Goal: Task Accomplishment & Management: Use online tool/utility

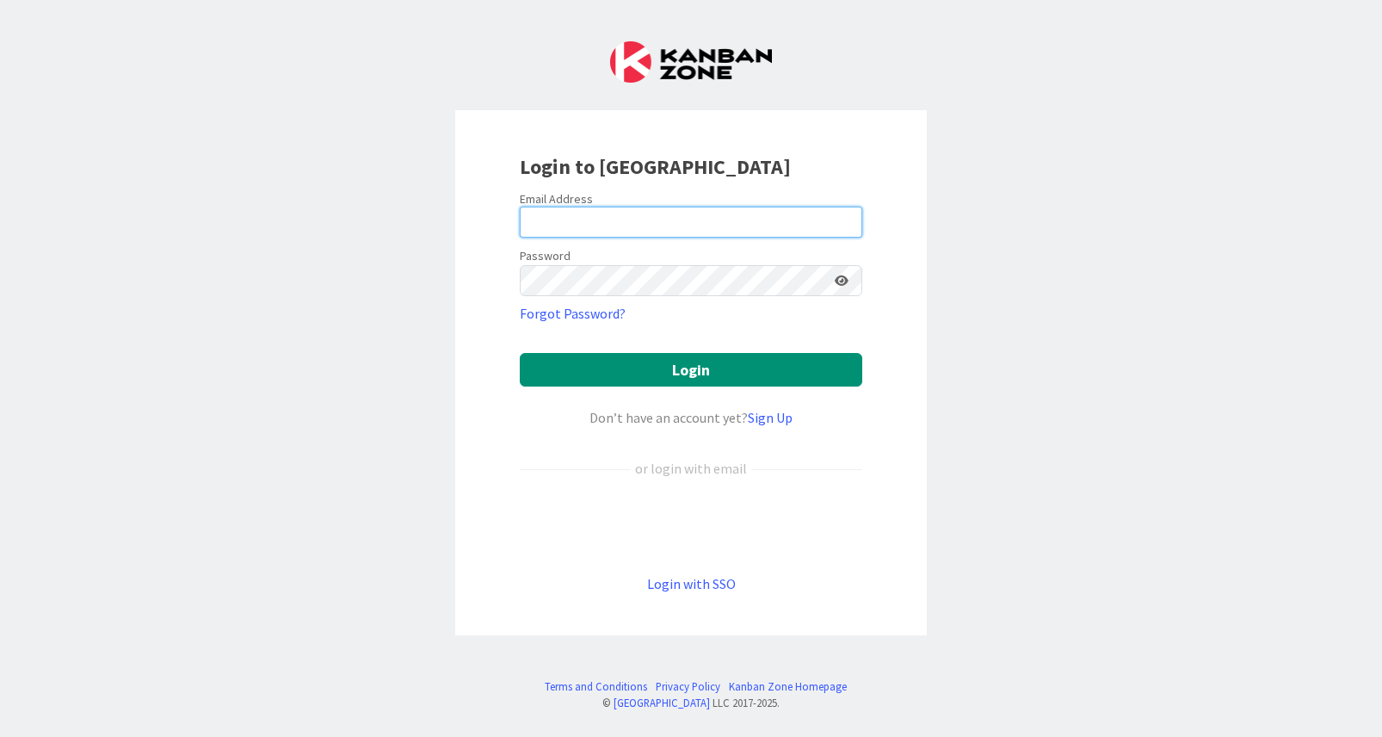
click at [609, 222] on input "email" at bounding box center [691, 222] width 343 height 31
type input "[PERSON_NAME][EMAIL_ADDRESS][PERSON_NAME][DOMAIN_NAME]"
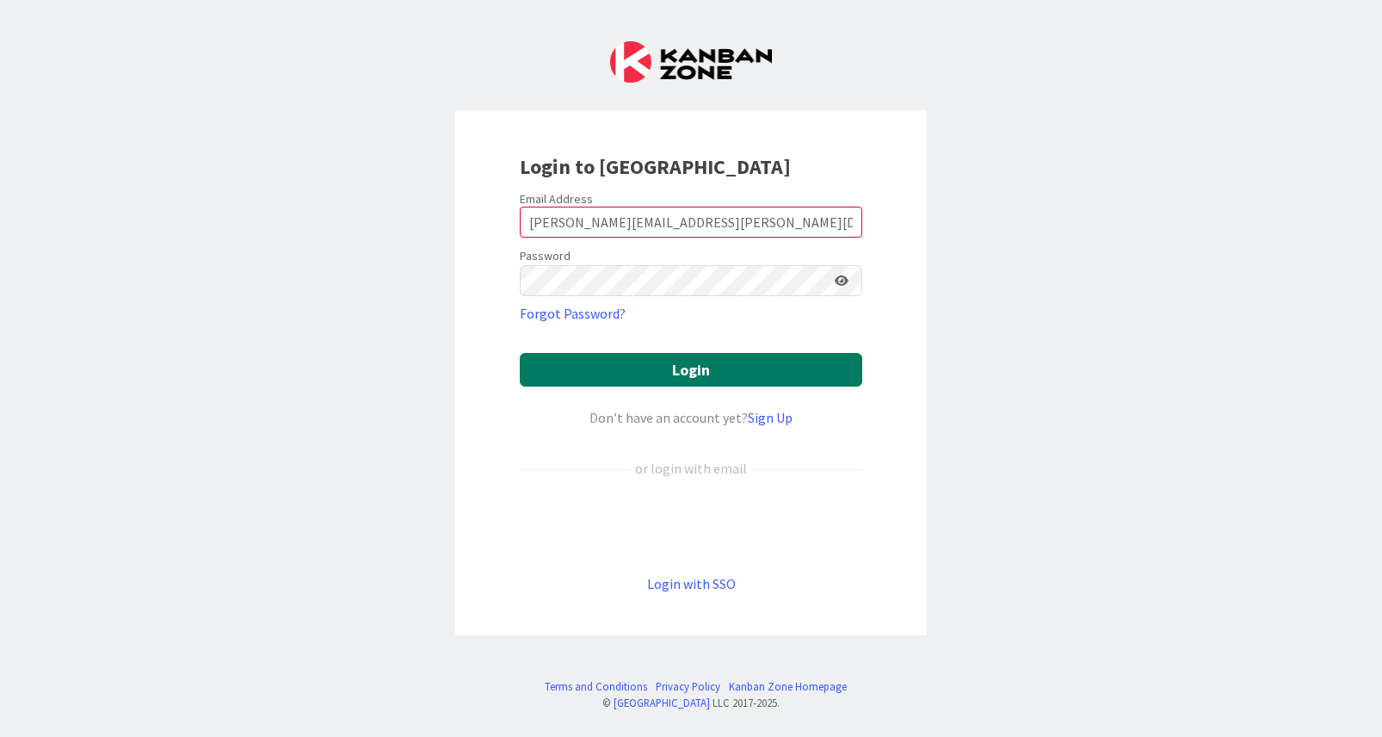
click at [658, 368] on button "Login" at bounding box center [691, 370] width 343 height 34
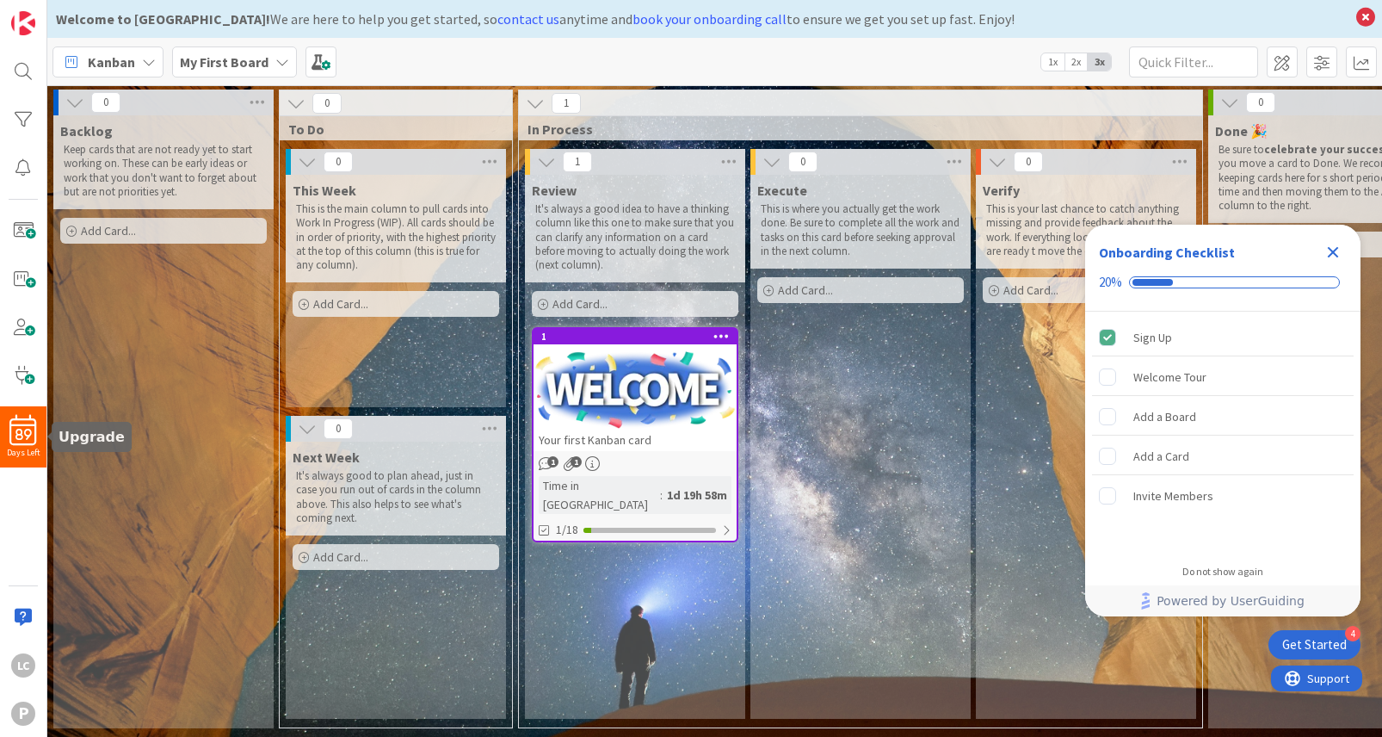
click at [24, 447] on div "Days Left" at bounding box center [23, 452] width 46 height 13
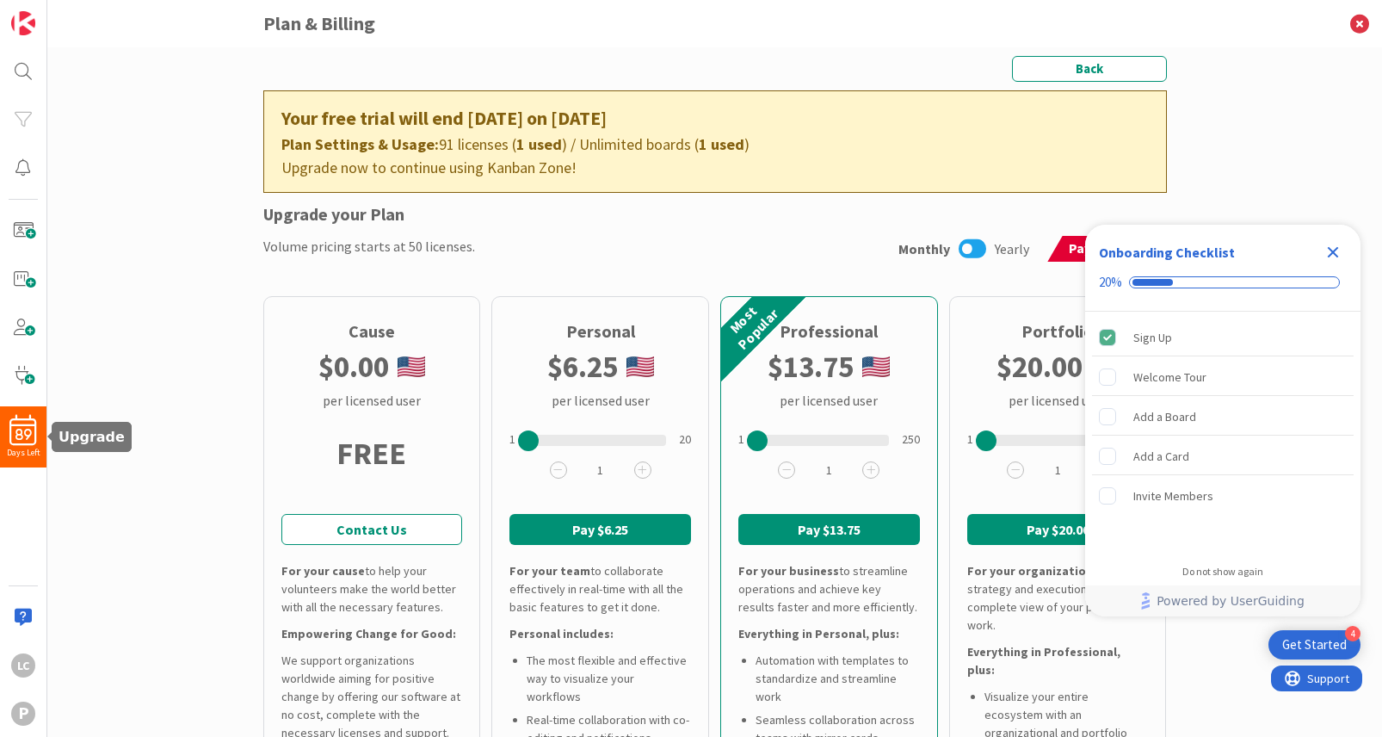
click at [24, 447] on div "Days Left" at bounding box center [23, 452] width 46 height 13
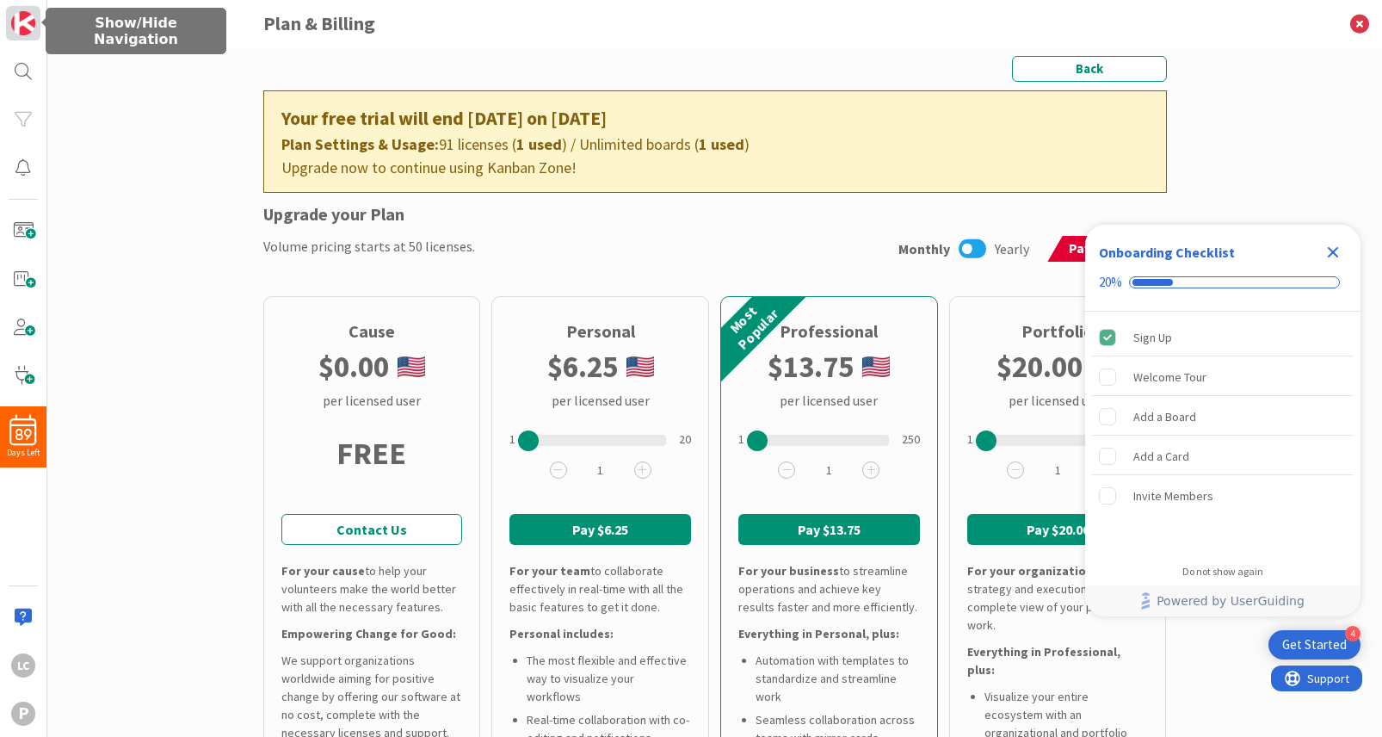
click at [34, 33] on img at bounding box center [23, 23] width 24 height 24
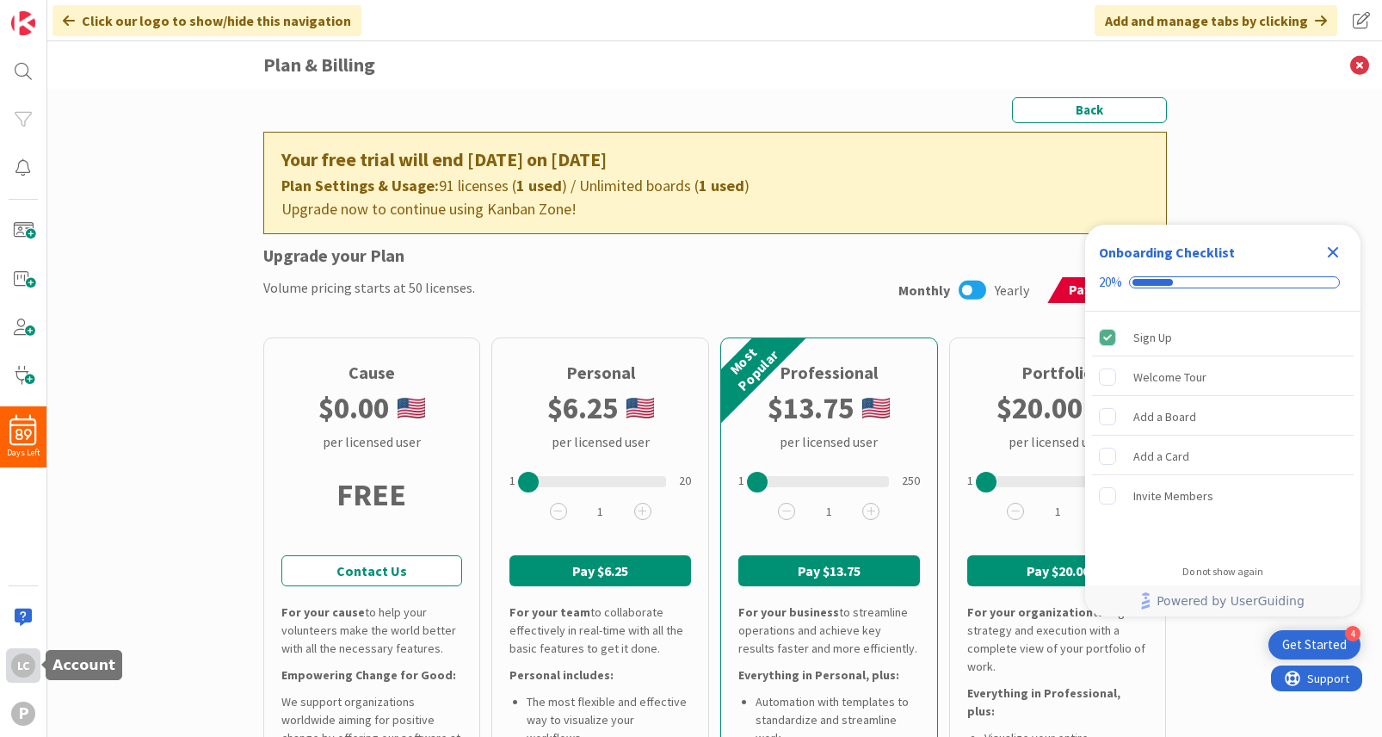
click at [25, 660] on div "LC" at bounding box center [23, 665] width 24 height 24
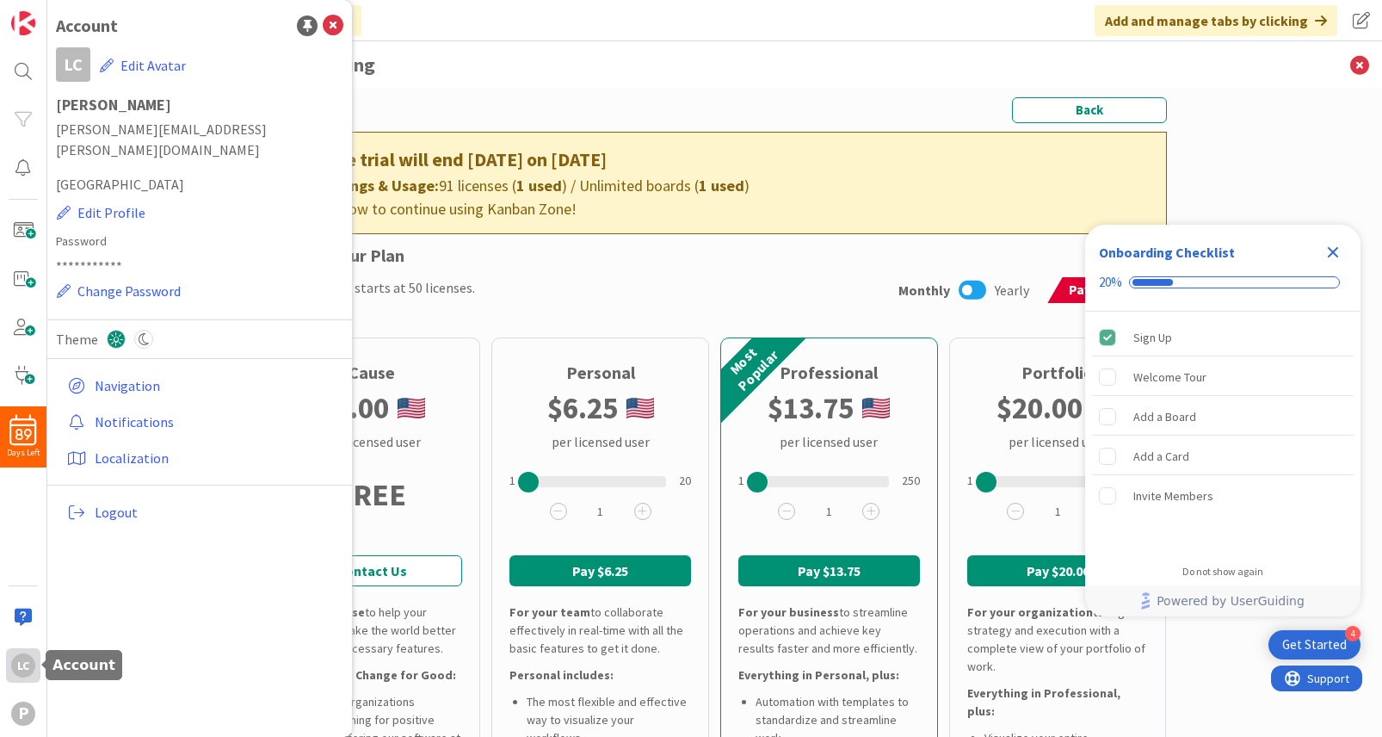
click at [25, 660] on div "LC" at bounding box center [23, 665] width 24 height 24
click at [24, 383] on span at bounding box center [23, 375] width 34 height 34
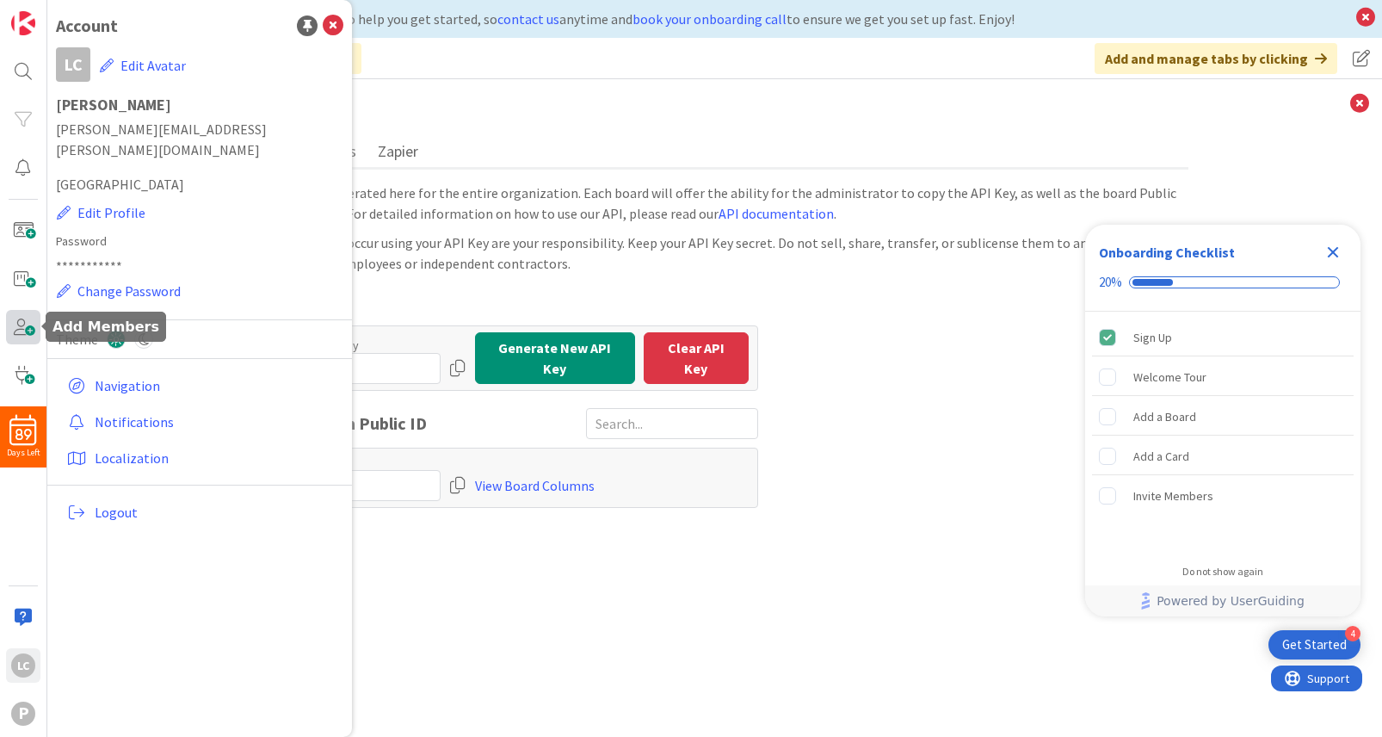
click at [31, 322] on span at bounding box center [23, 327] width 34 height 34
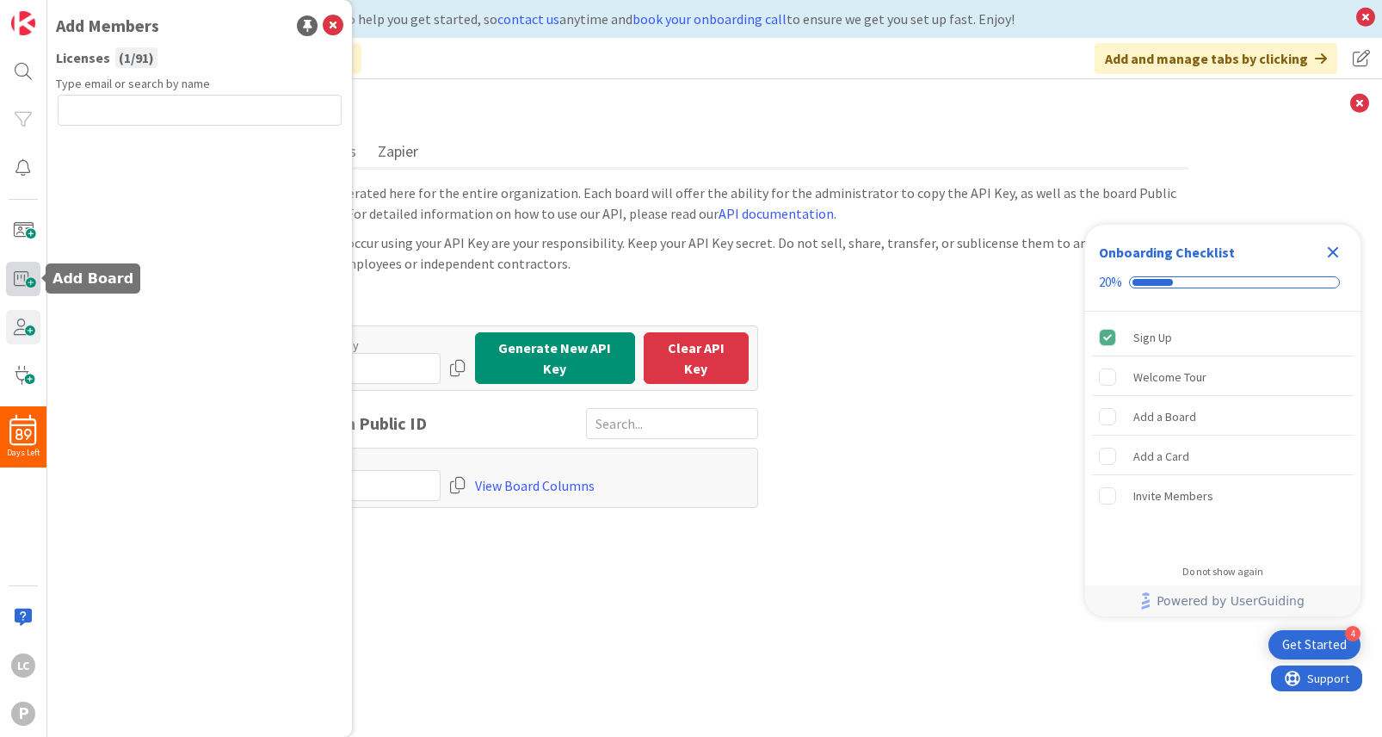
click at [22, 283] on span at bounding box center [23, 279] width 34 height 34
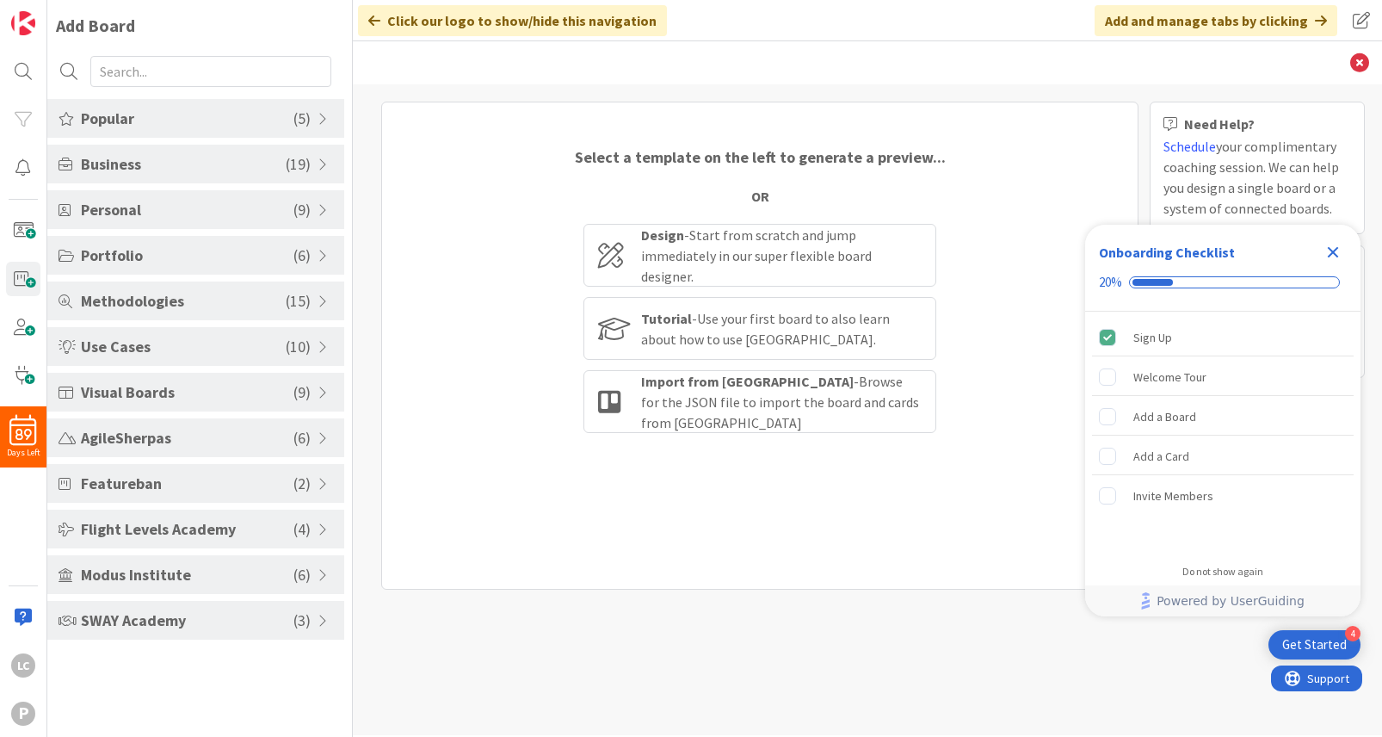
click at [107, 615] on span "SWAY Academy" at bounding box center [187, 620] width 213 height 23
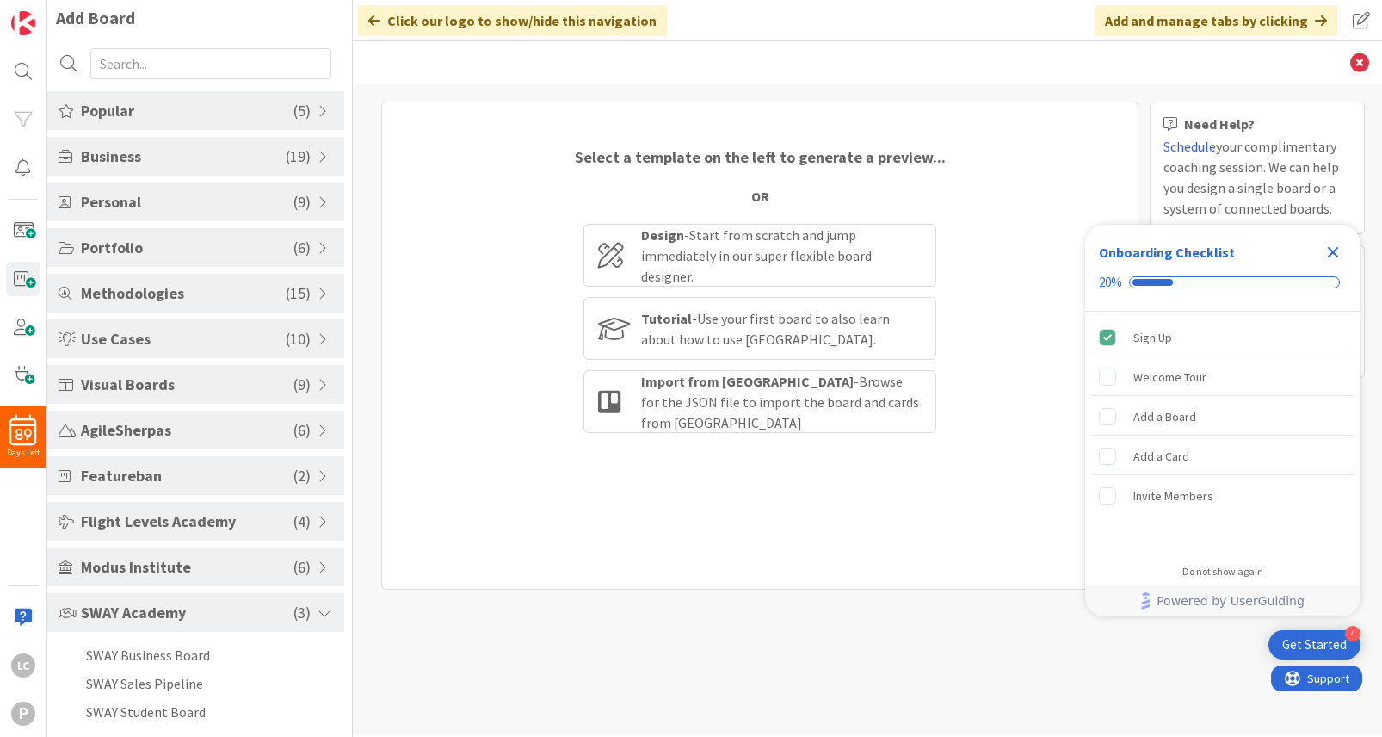
scroll to position [9, 0]
click at [183, 713] on li "SWAY Student Board" at bounding box center [195, 709] width 297 height 28
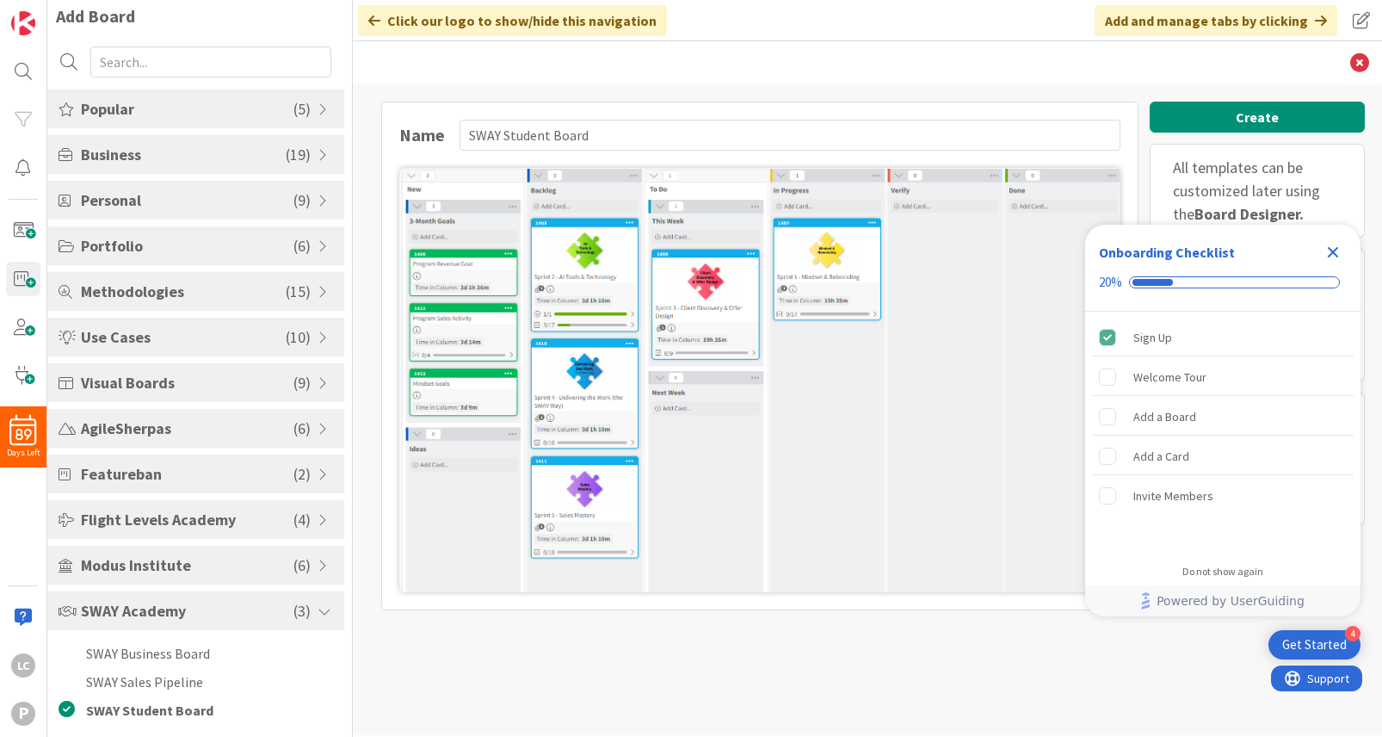
click at [722, 711] on div "Name SWAY Student Board Create All templates can be customized later using the …" at bounding box center [867, 409] width 1029 height 651
click at [1337, 251] on icon "Close Checklist" at bounding box center [1333, 252] width 21 height 21
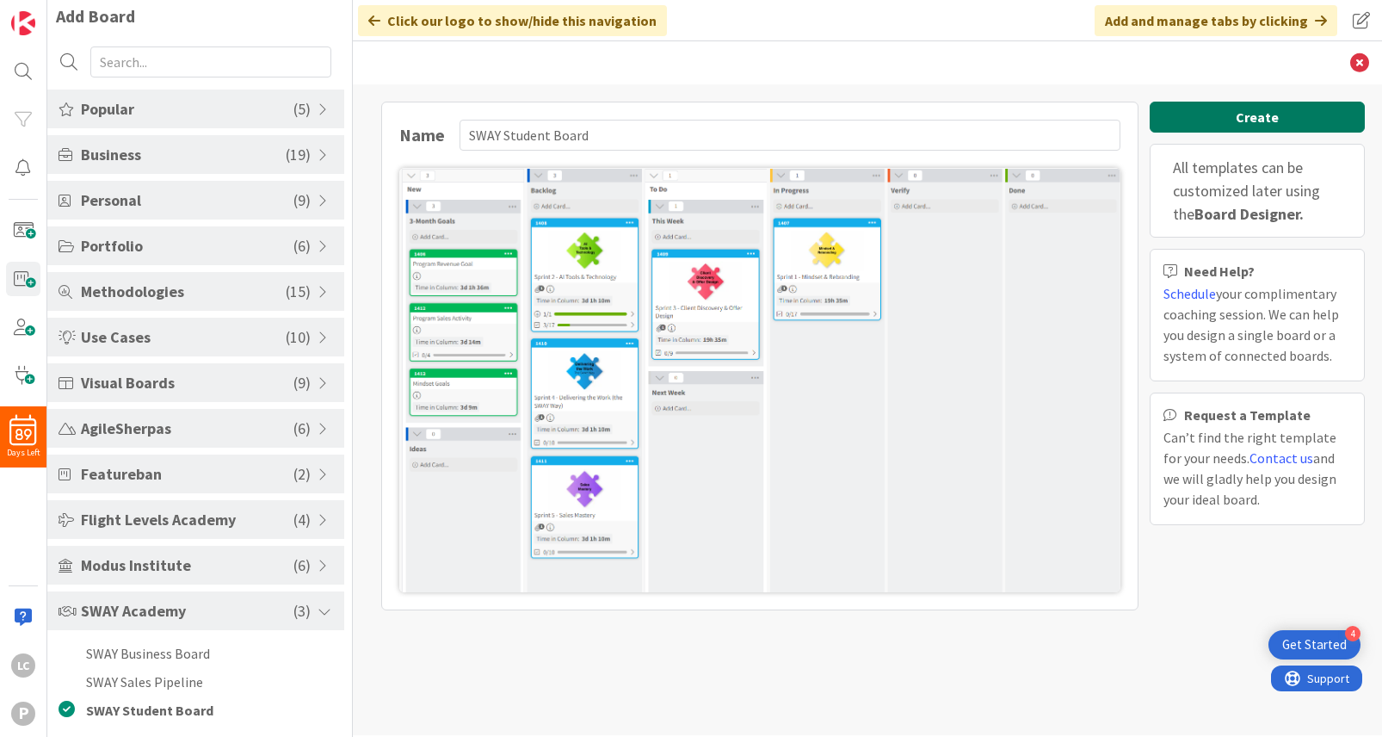
scroll to position [0, 0]
click at [449, 277] on img at bounding box center [759, 380] width 721 height 424
click at [618, 671] on div "Name SWAY Student Board Create All templates can be customized later using the …" at bounding box center [867, 409] width 1029 height 651
click at [1251, 120] on button "Create" at bounding box center [1257, 117] width 215 height 31
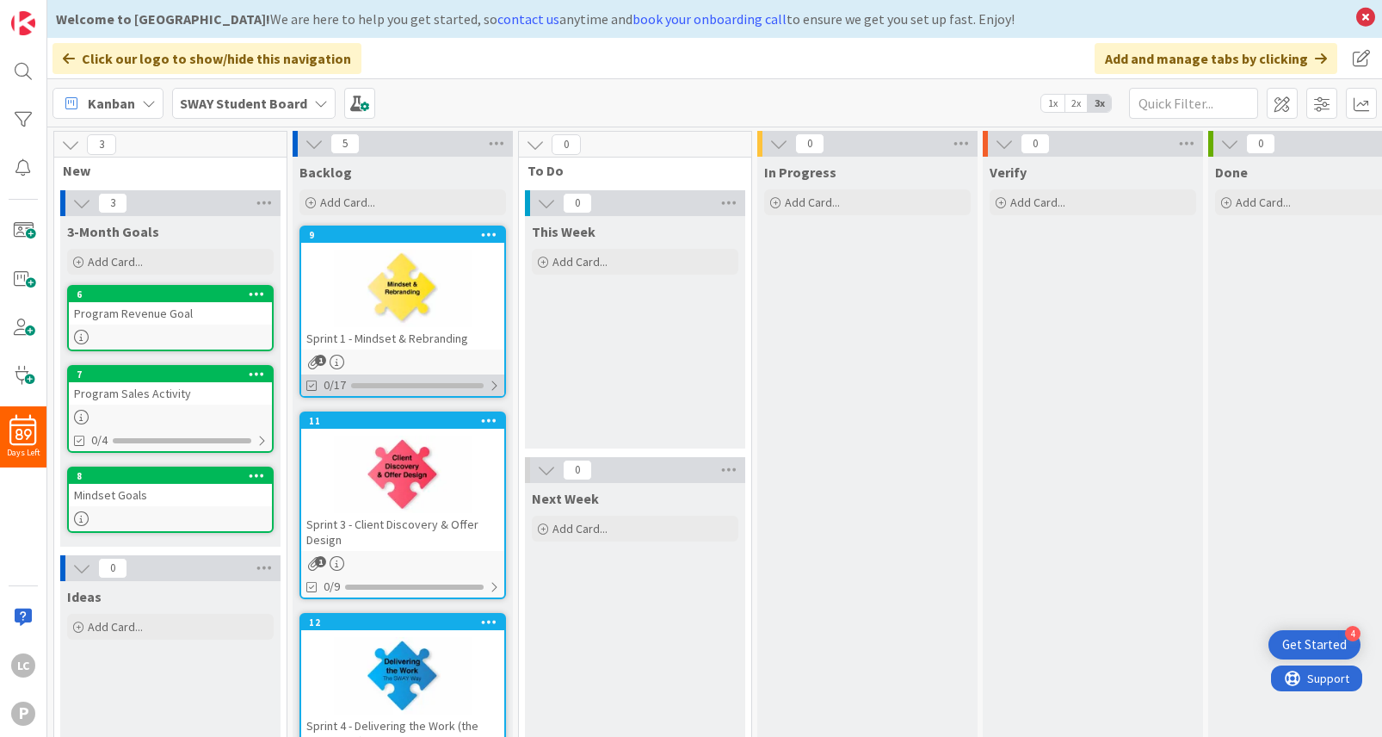
click at [380, 391] on div "0/17" at bounding box center [402, 385] width 203 height 22
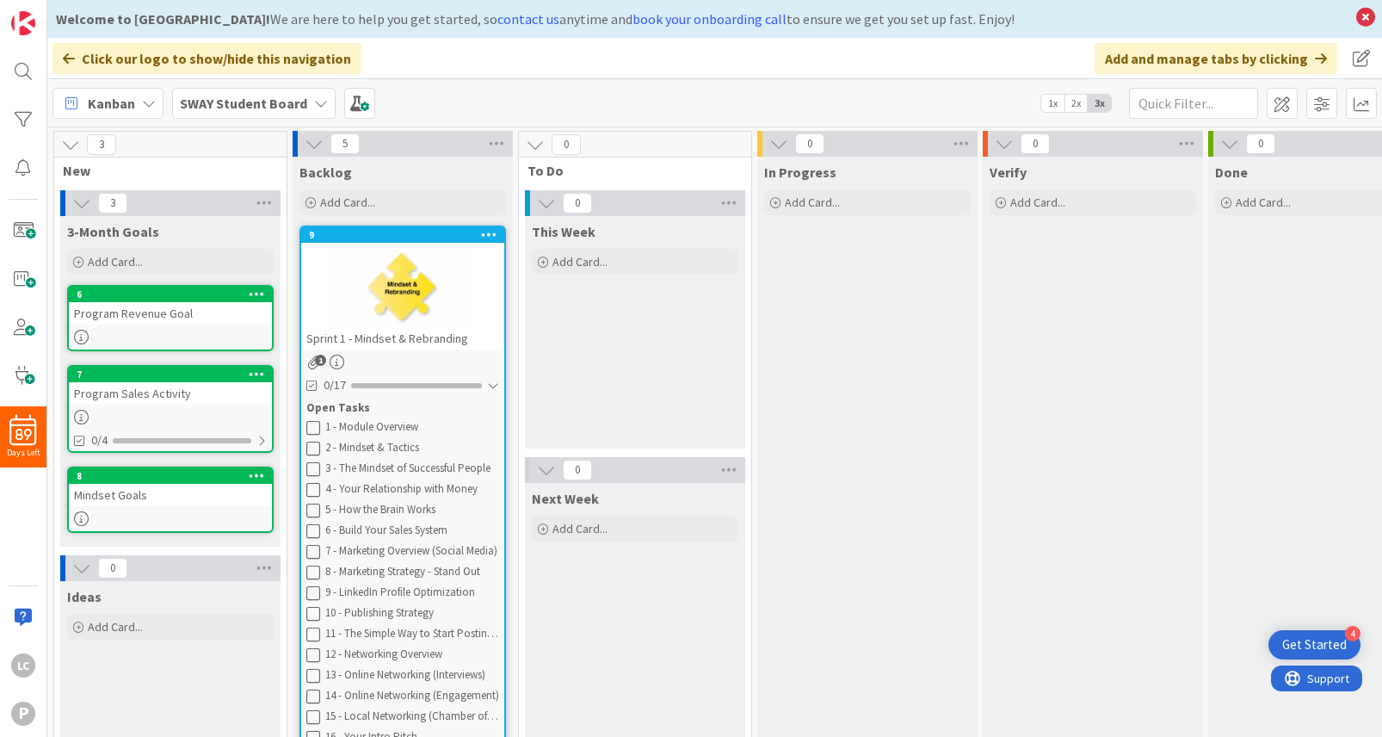
click at [315, 428] on icon at bounding box center [313, 427] width 14 height 14
click at [315, 425] on icon at bounding box center [313, 427] width 14 height 14
click at [312, 420] on icon at bounding box center [313, 427] width 14 height 14
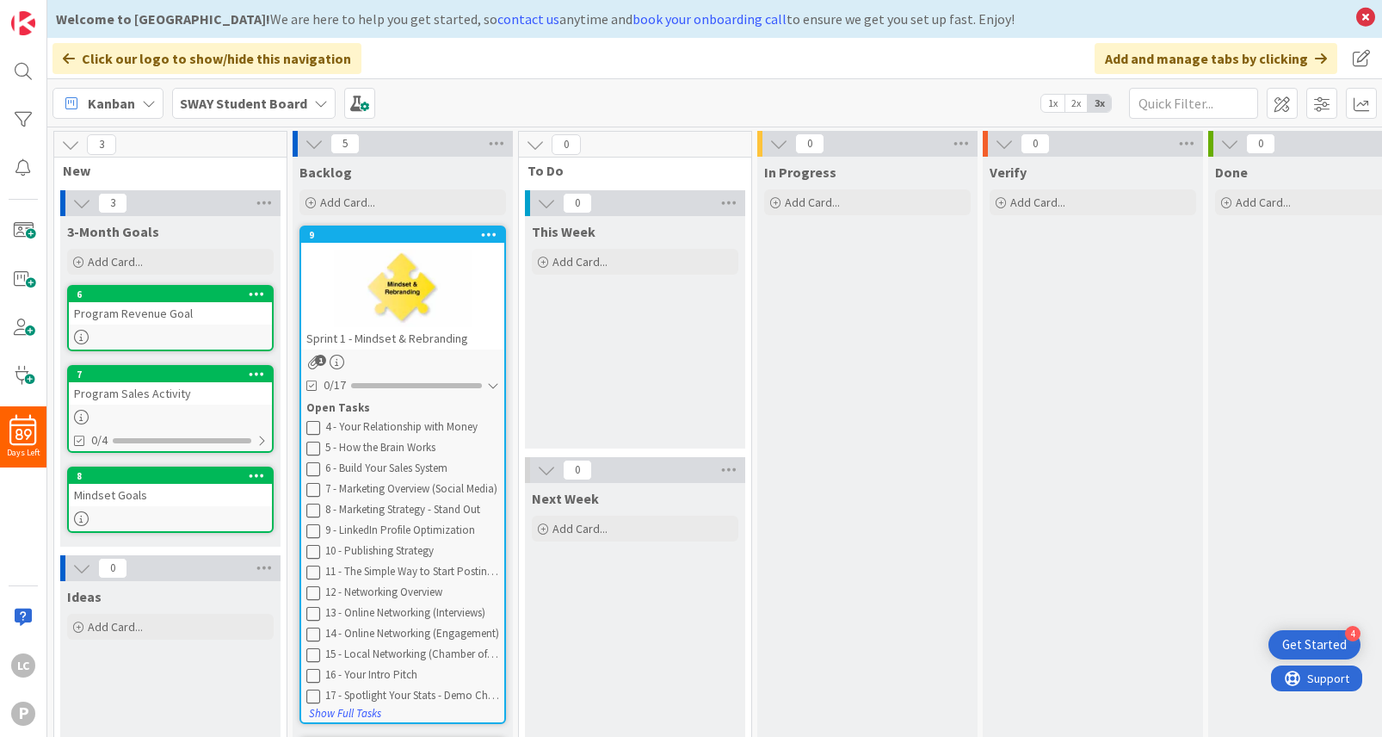
click at [314, 425] on icon at bounding box center [313, 427] width 14 height 14
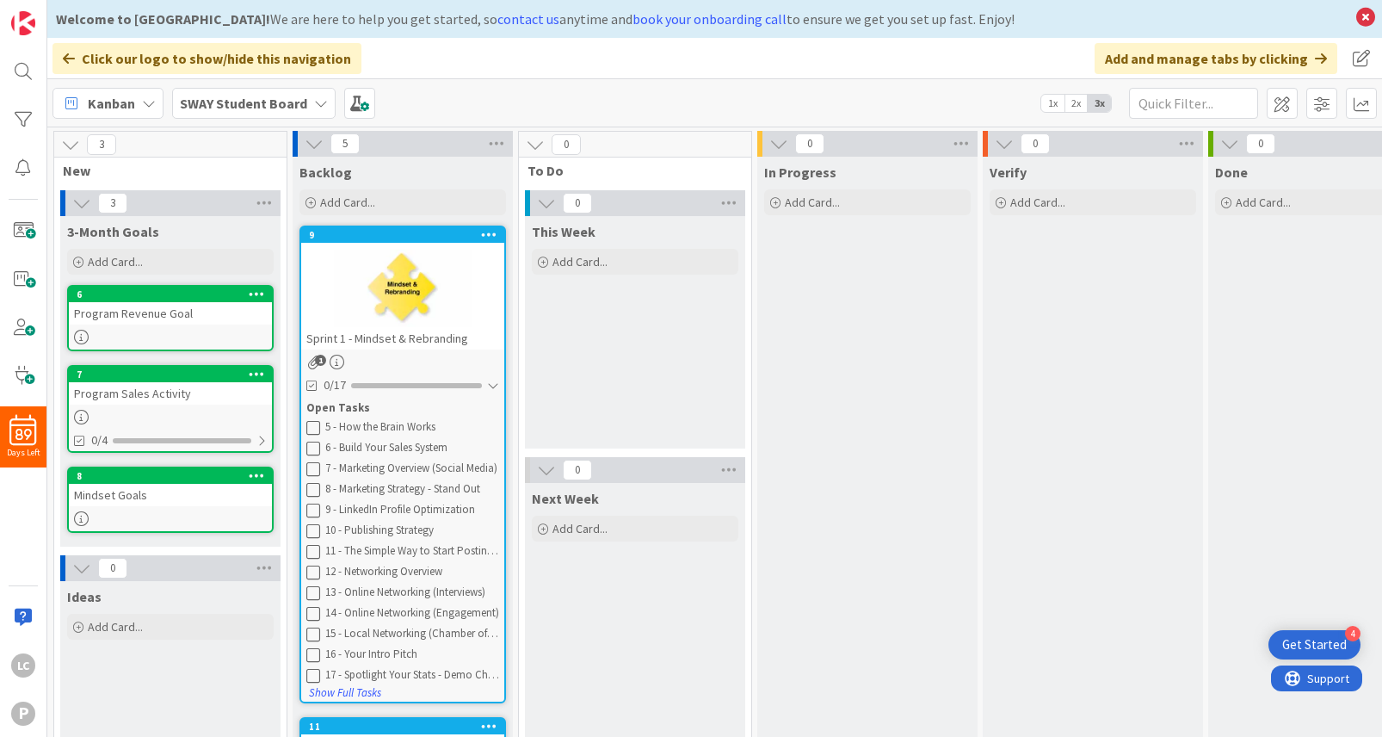
click at [312, 453] on icon at bounding box center [313, 448] width 14 height 14
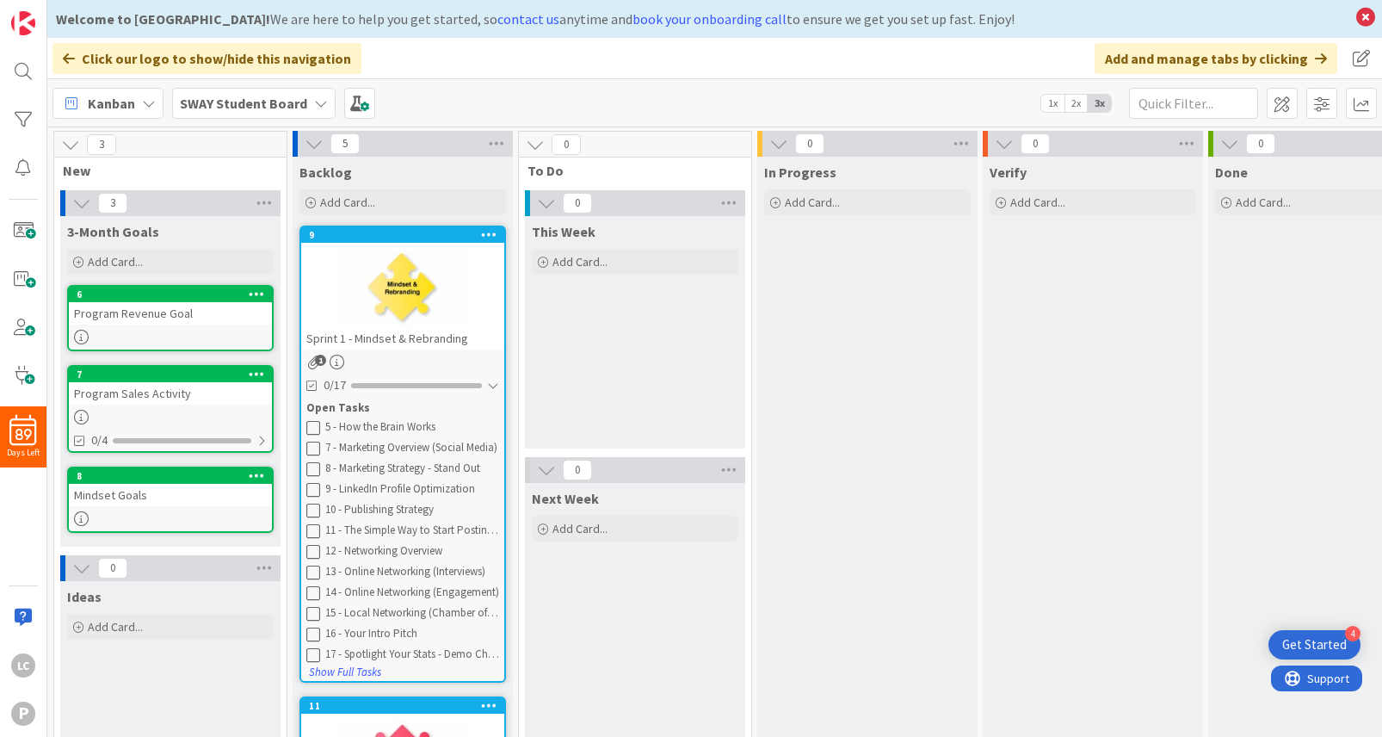
click at [311, 425] on icon at bounding box center [313, 427] width 14 height 14
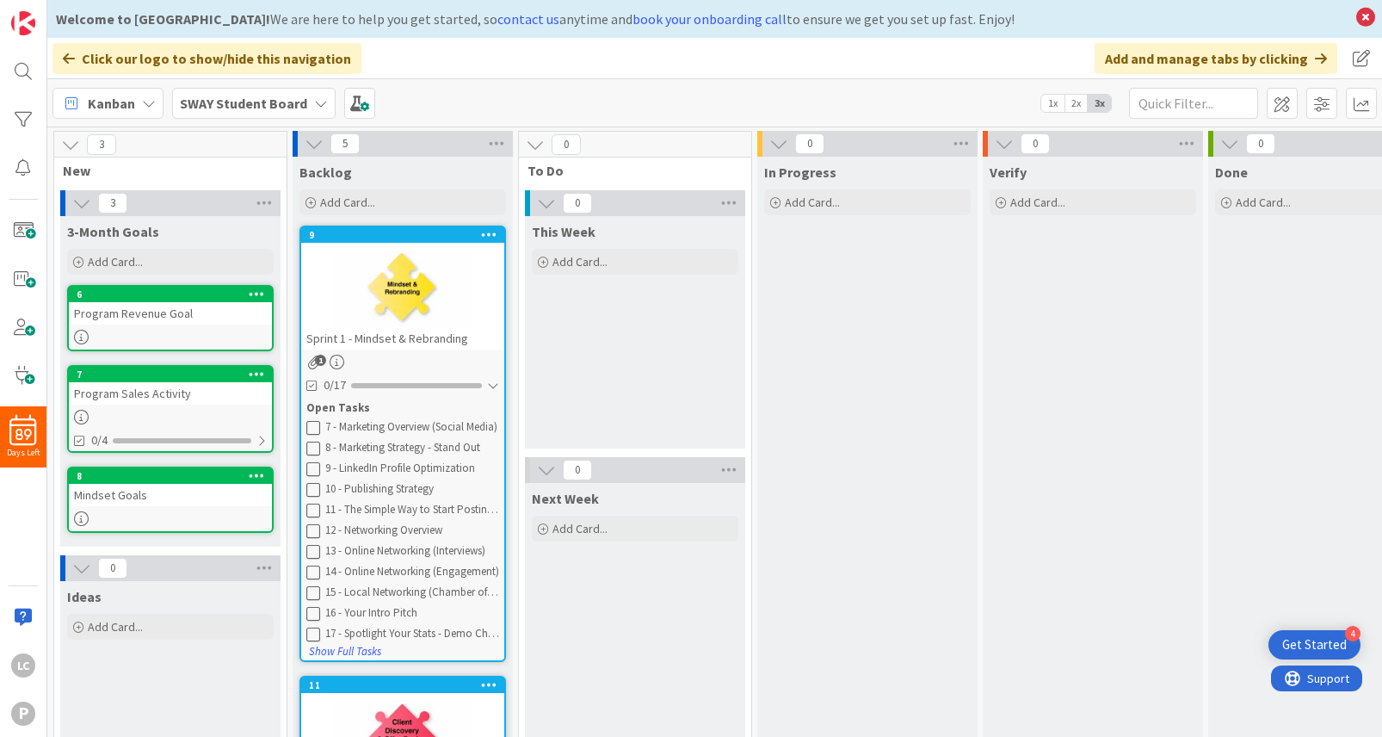
click at [314, 424] on icon at bounding box center [313, 427] width 14 height 14
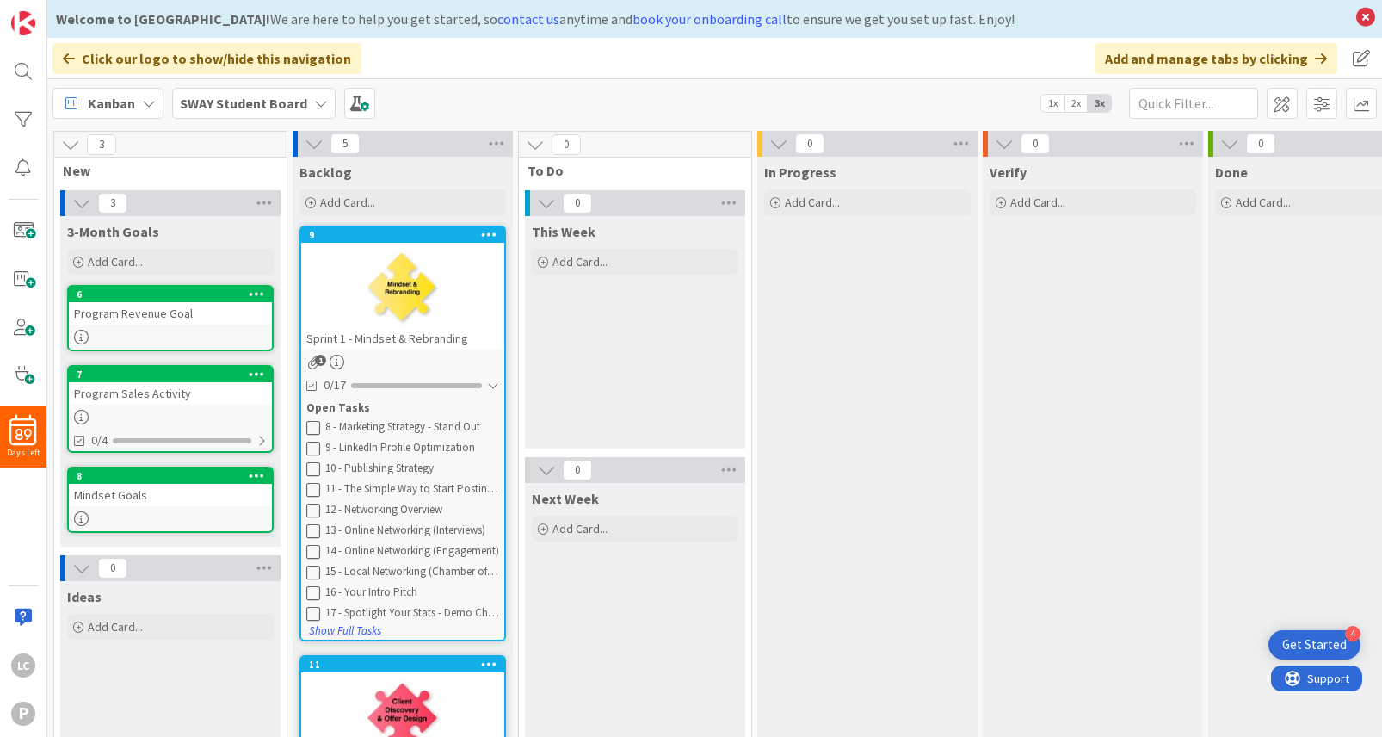
click at [315, 430] on icon at bounding box center [313, 427] width 14 height 14
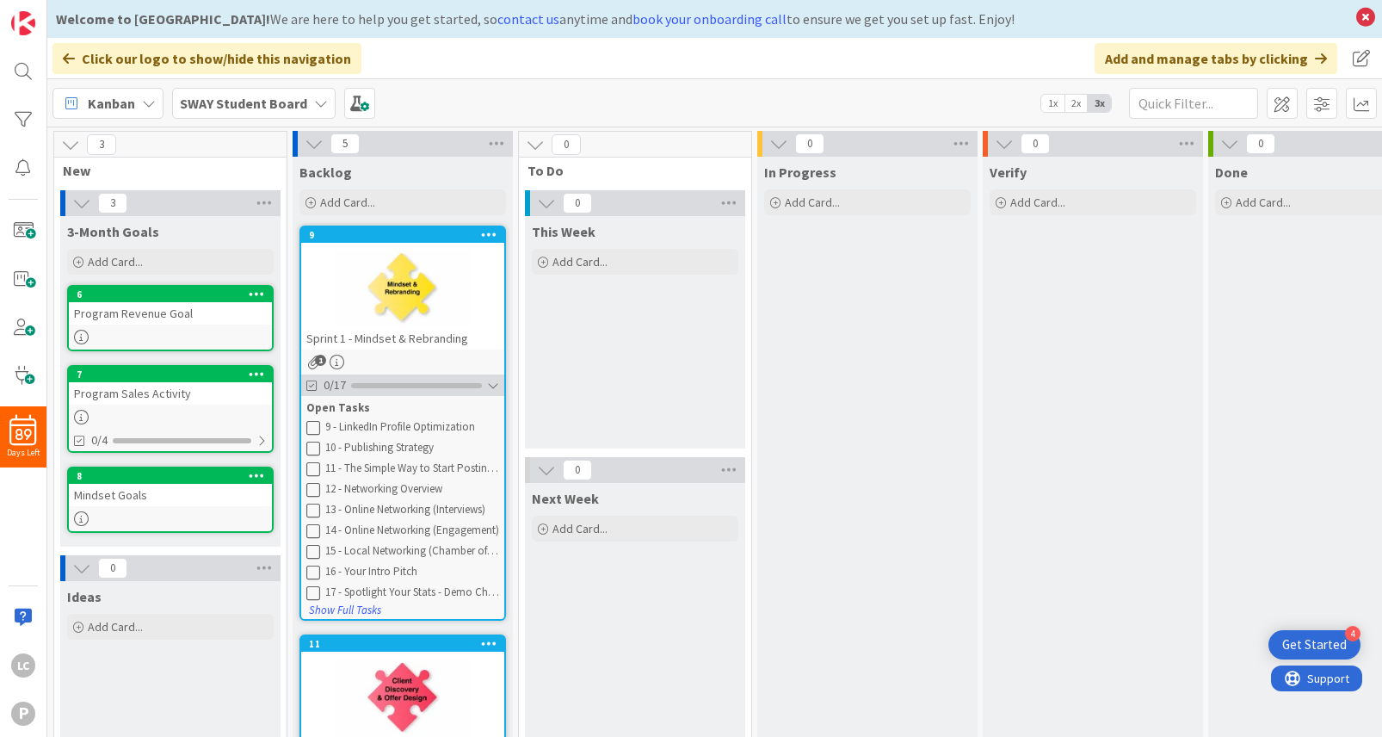
click at [497, 382] on div at bounding box center [493, 386] width 12 height 14
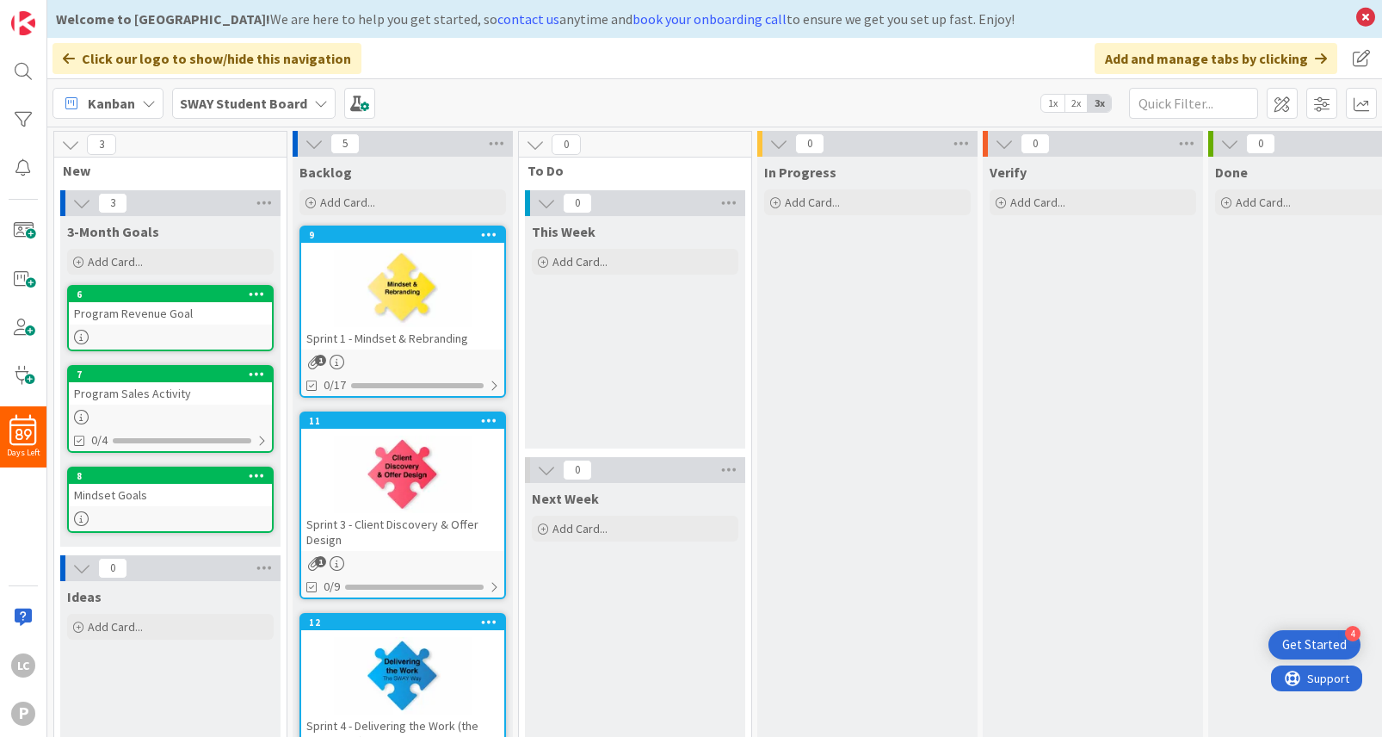
click at [366, 405] on div "Backlog Add Card... 9 Sprint 1 - Mindset & Rebranding 1 0/17 11 Sprint 3 - Clie…" at bounding box center [403, 682] width 220 height 1051
click at [314, 360] on icon "1" at bounding box center [313, 362] width 15 height 15
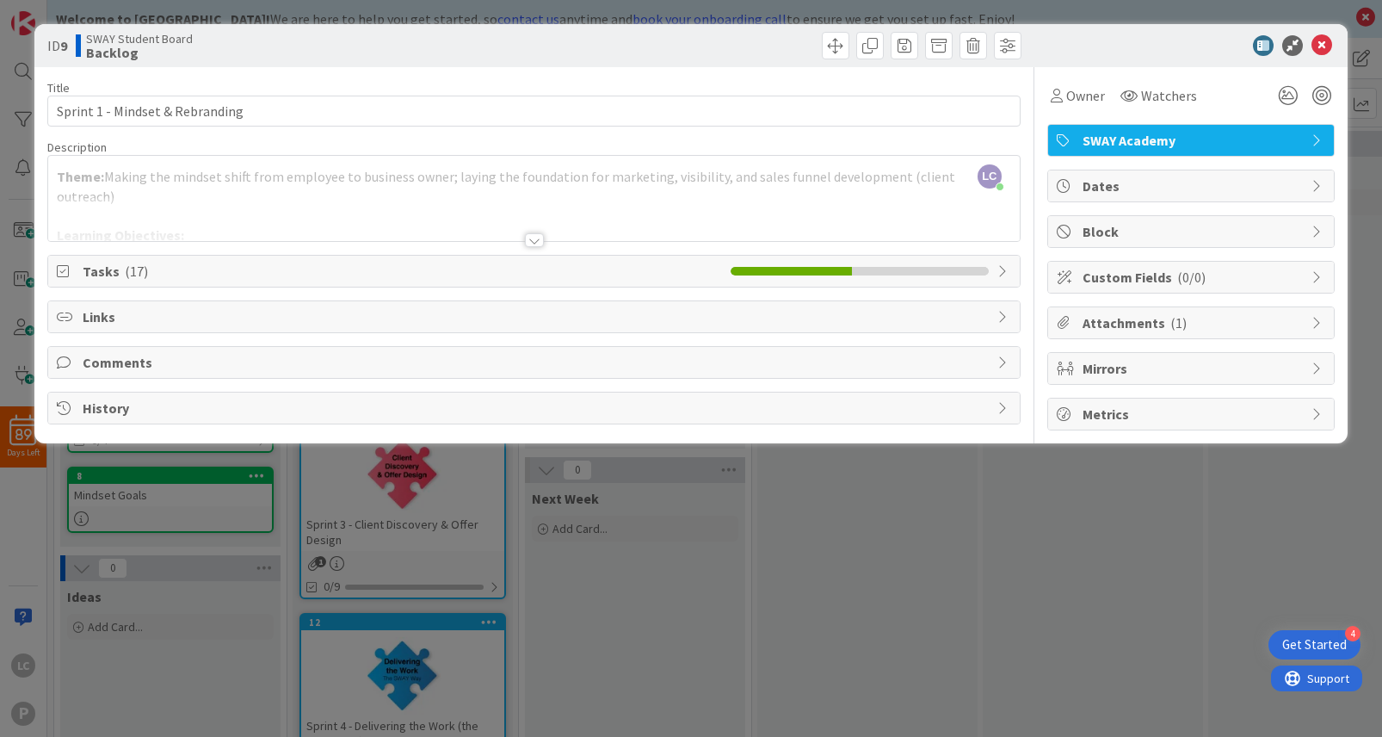
click at [998, 318] on icon at bounding box center [1005, 317] width 14 height 14
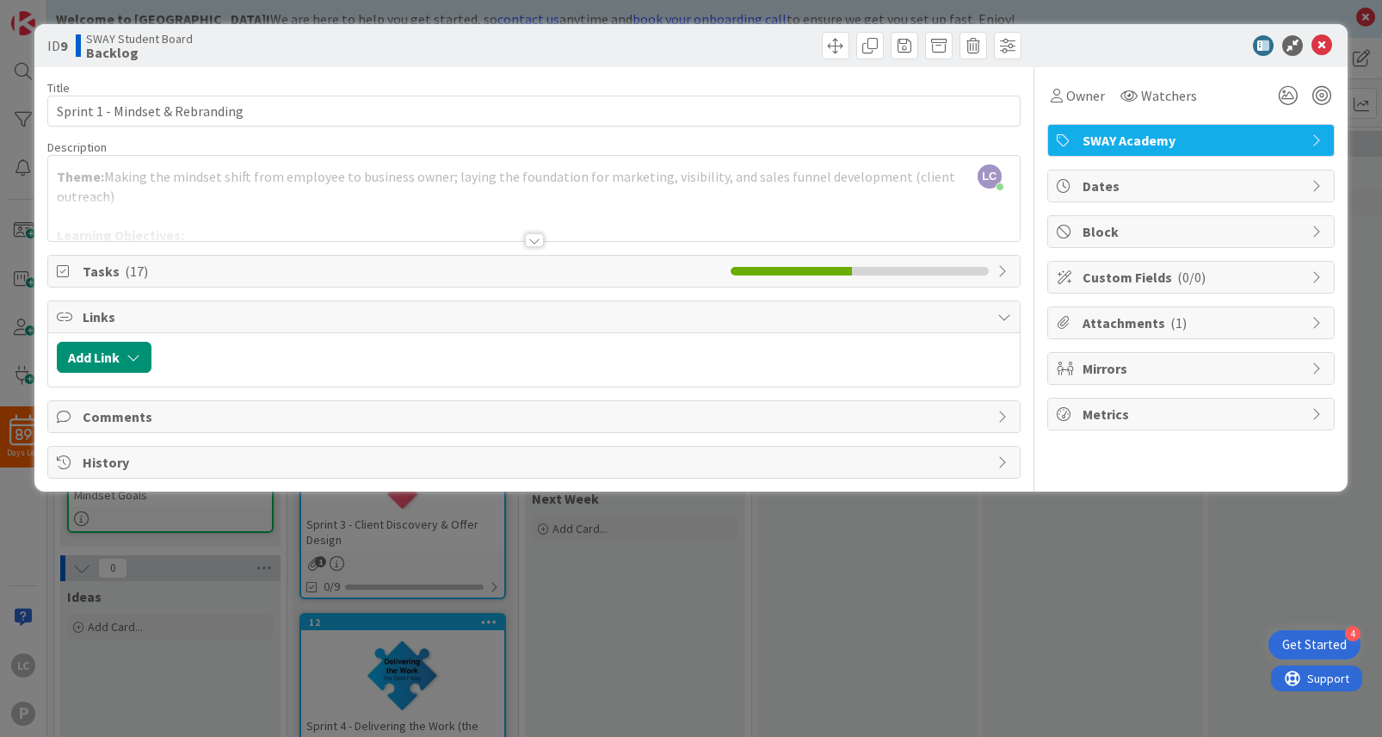
click at [998, 318] on icon at bounding box center [1005, 317] width 14 height 14
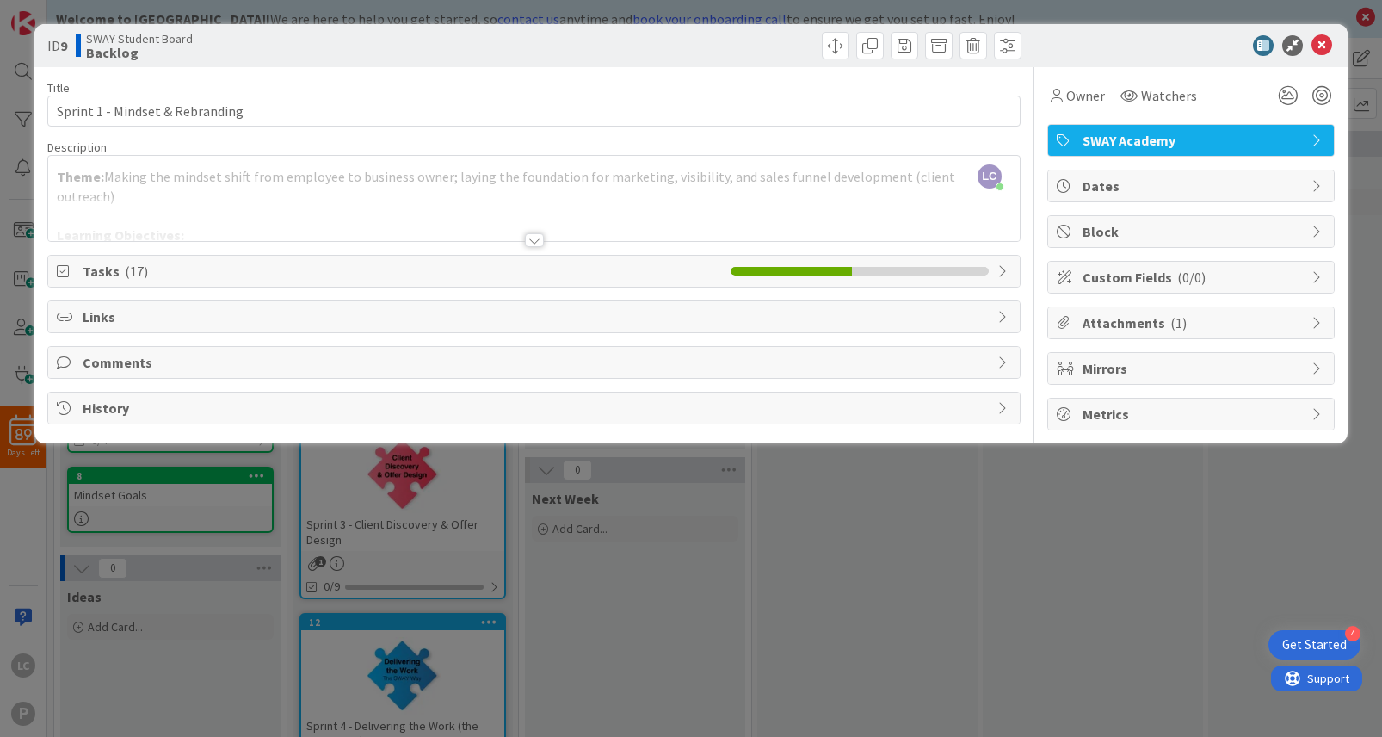
click at [1110, 329] on span "Attachments ( 1 )" at bounding box center [1193, 322] width 220 height 21
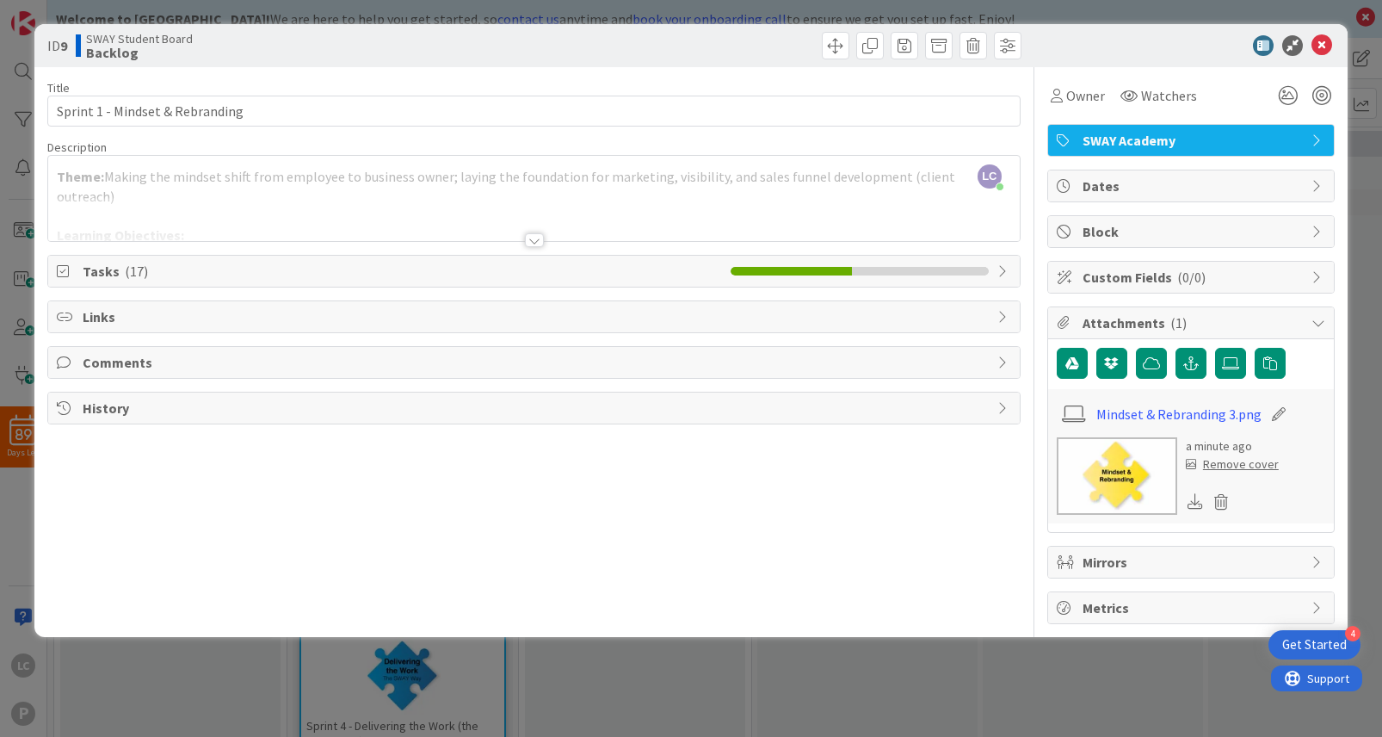
click at [1110, 324] on span "Attachments ( 1 )" at bounding box center [1193, 322] width 220 height 21
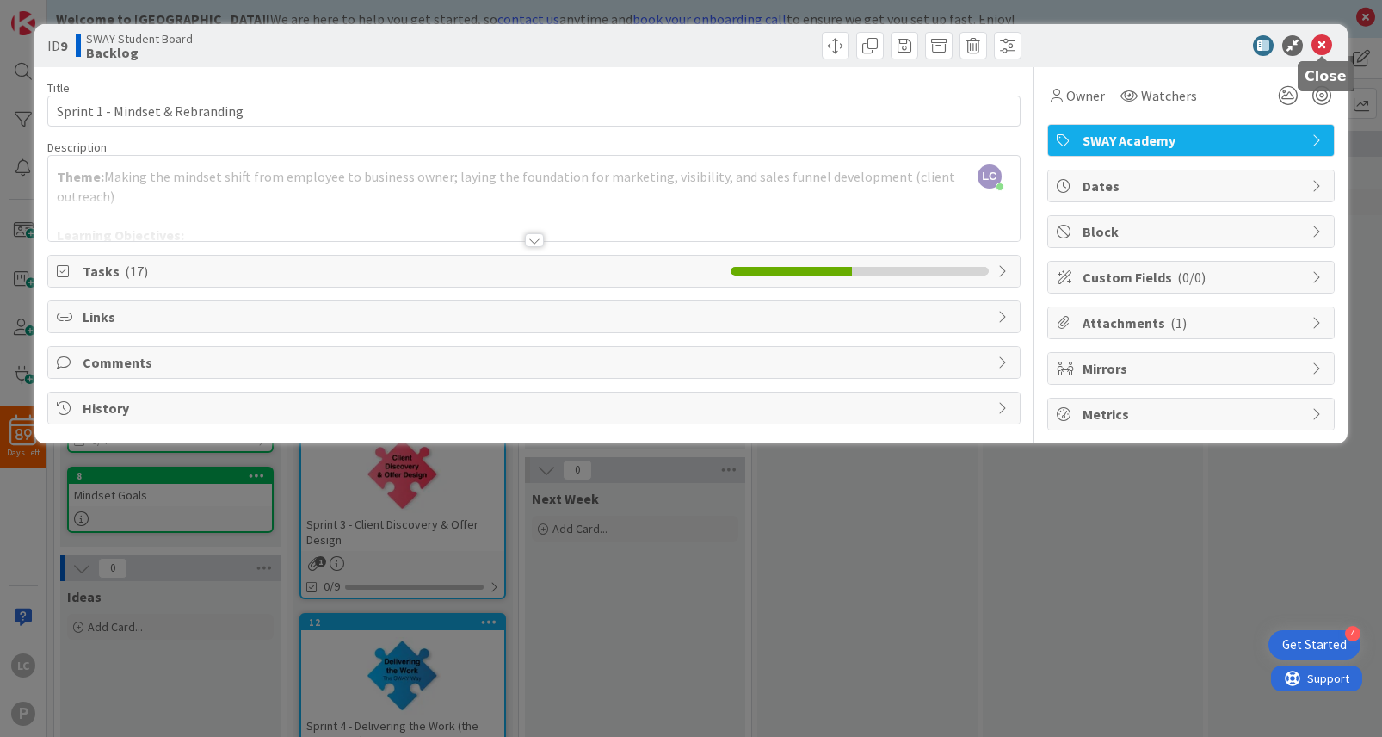
click at [1315, 47] on icon at bounding box center [1322, 45] width 21 height 21
